Goal: Task Accomplishment & Management: Use online tool/utility

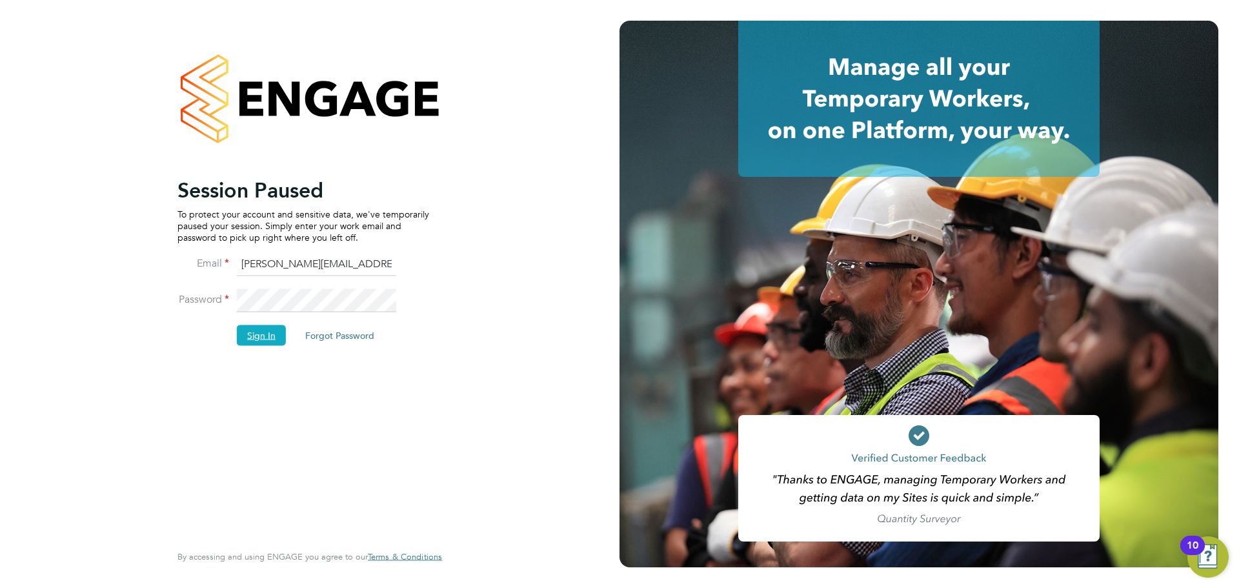
click at [257, 337] on button "Sign In" at bounding box center [261, 335] width 49 height 21
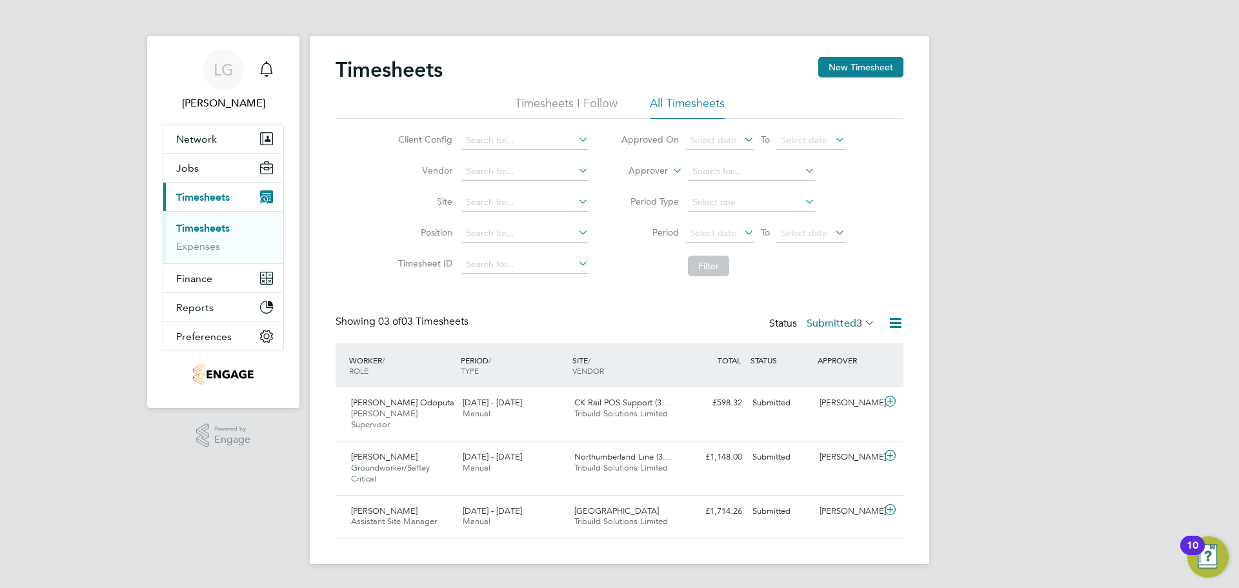
click at [84, 106] on div "LG Lee Garrity Notifications Applications: Network Team Members Businesses Site…" at bounding box center [619, 292] width 1239 height 585
click at [203, 245] on link "Expenses" at bounding box center [198, 246] width 44 height 12
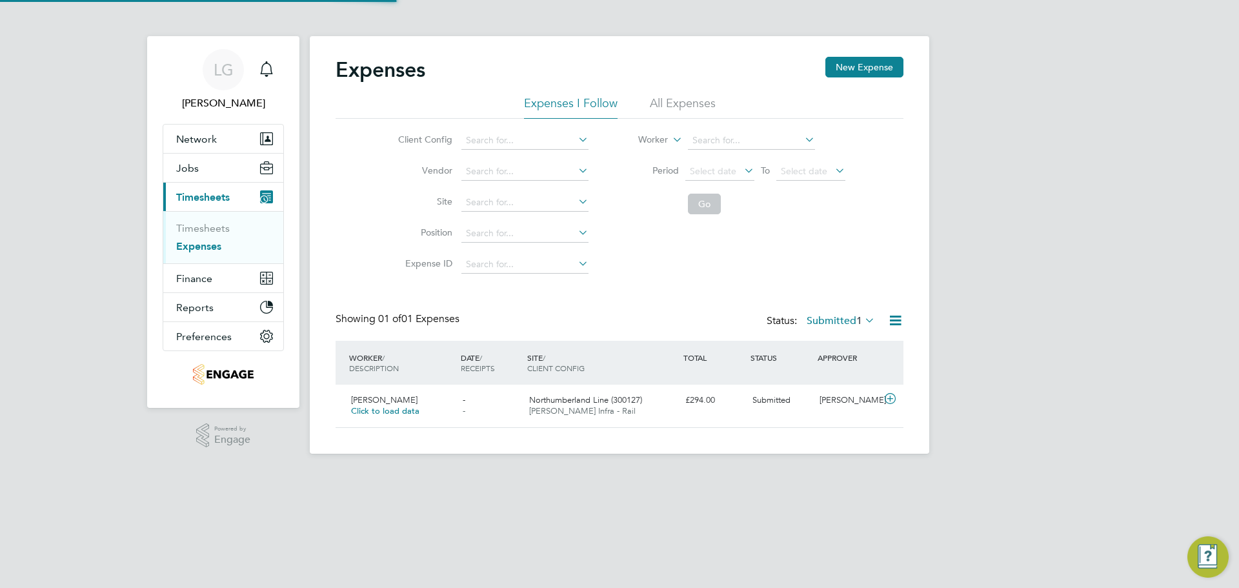
scroll to position [33, 157]
click at [203, 228] on link "Timesheets" at bounding box center [203, 228] width 54 height 12
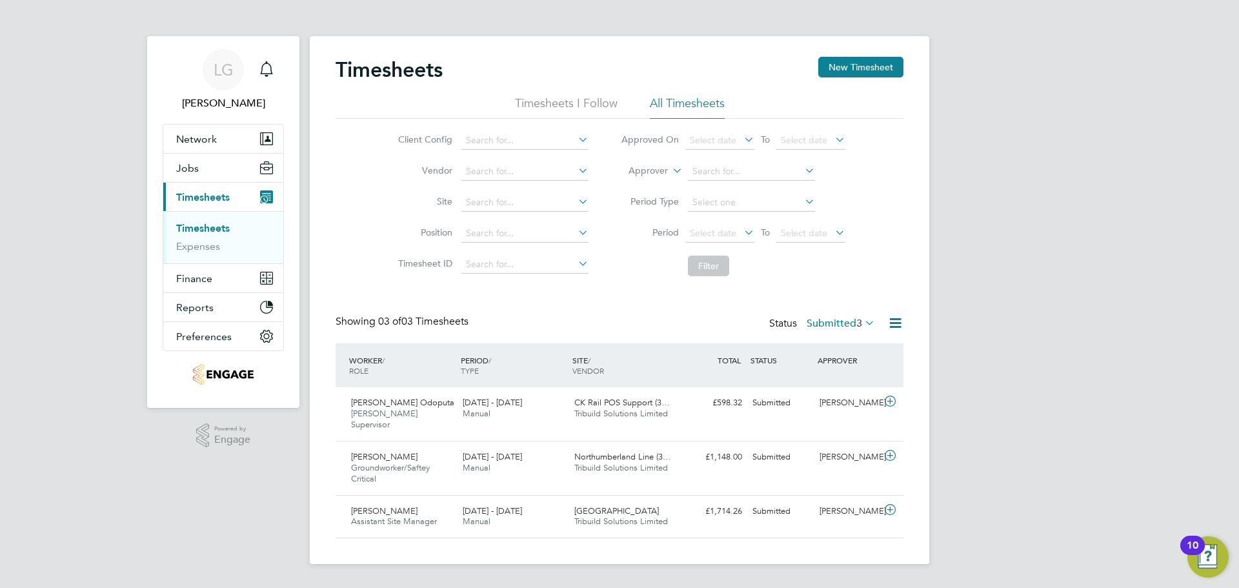
scroll to position [33, 112]
